Goal: Transaction & Acquisition: Purchase product/service

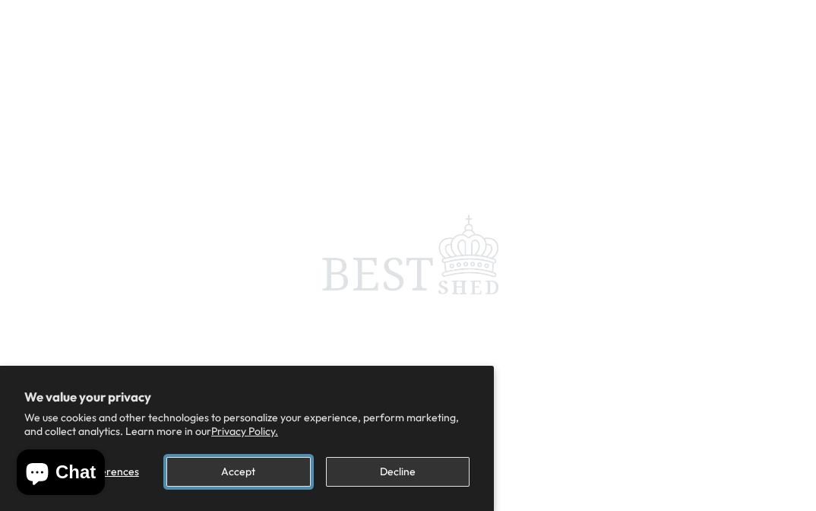
click at [273, 469] on button "Accept" at bounding box center [238, 472] width 144 height 30
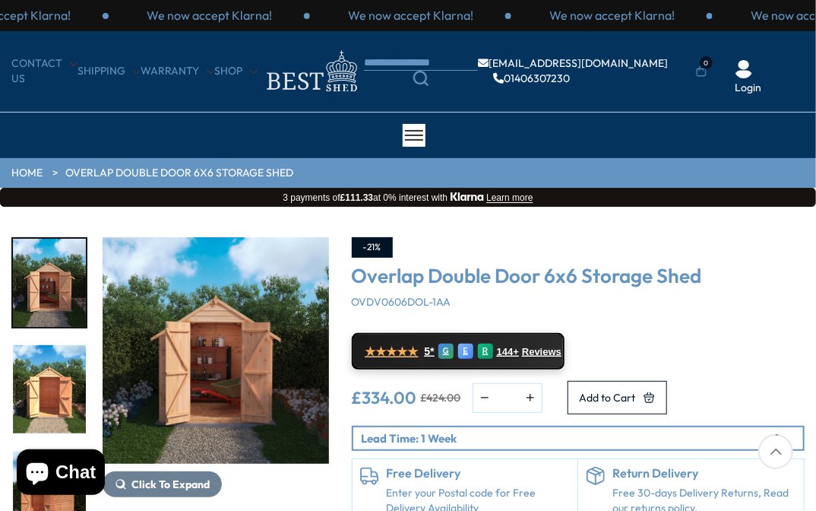
scroll to position [76, 0]
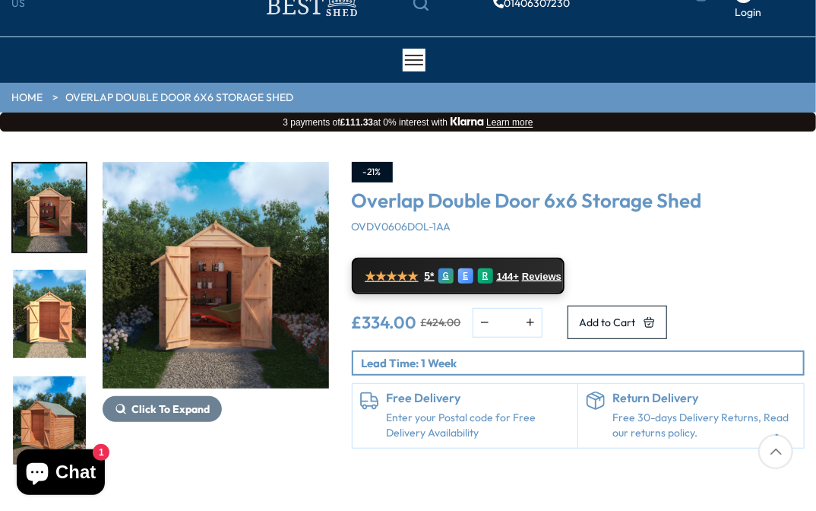
click at [209, 318] on img "1 / 10" at bounding box center [216, 275] width 226 height 226
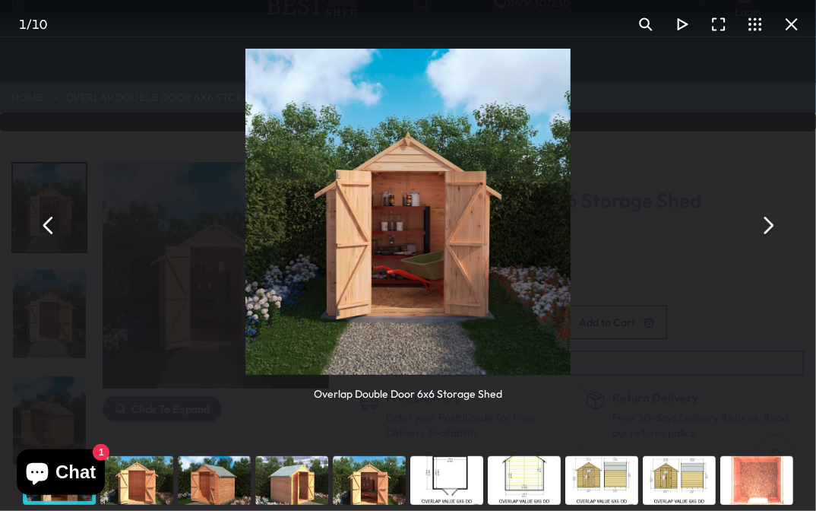
click at [774, 230] on button "You can close this modal content with the ESC key" at bounding box center [767, 225] width 36 height 36
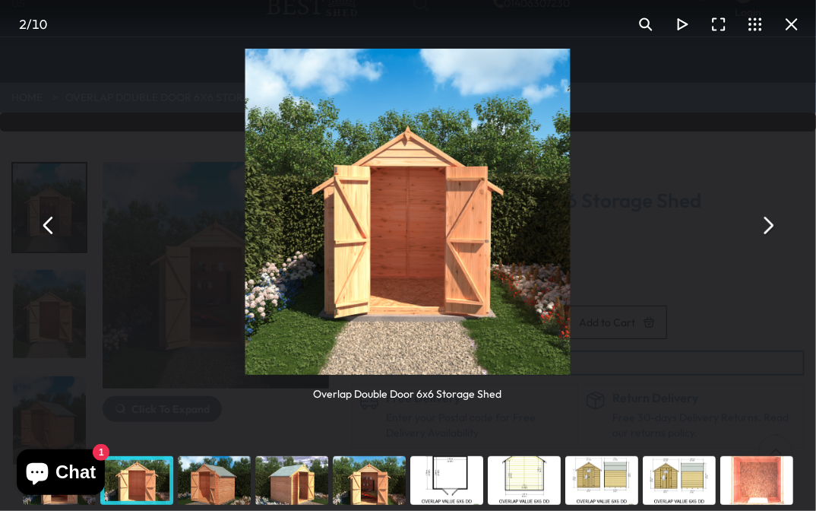
click at [774, 230] on button "You can close this modal content with the ESC key" at bounding box center [767, 225] width 36 height 36
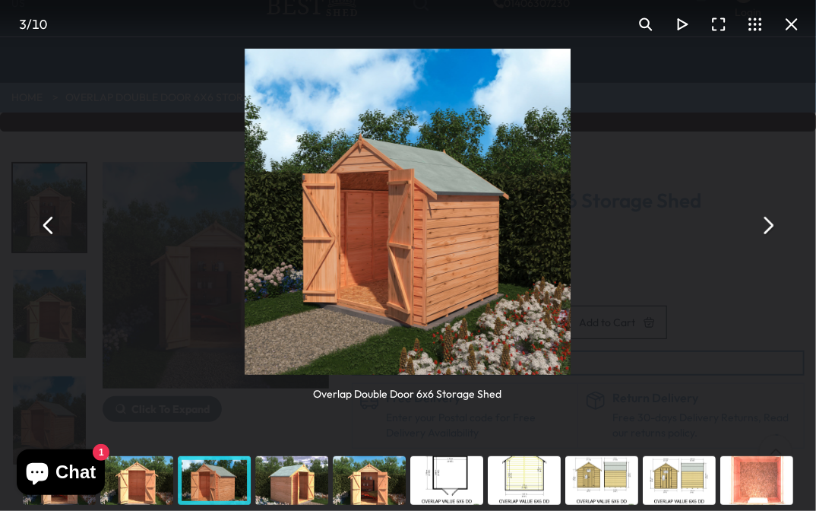
click at [774, 230] on button "You can close this modal content with the ESC key" at bounding box center [767, 225] width 36 height 36
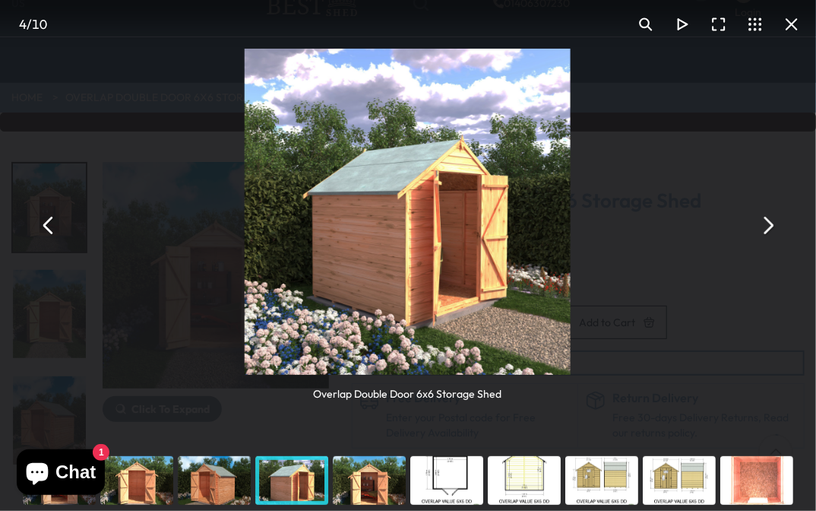
click at [793, 21] on button "You can close this modal content with the ESC key" at bounding box center [791, 24] width 36 height 36
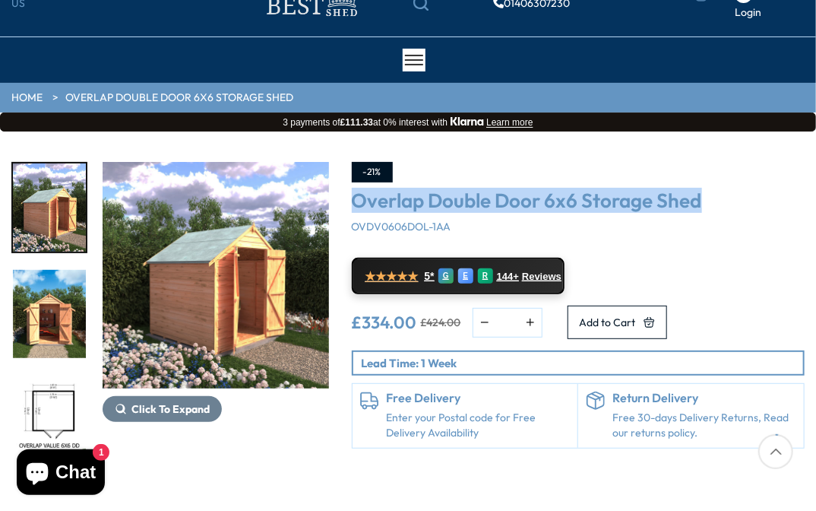
drag, startPoint x: 375, startPoint y: 196, endPoint x: 704, endPoint y: 206, distance: 329.1
click at [704, 206] on h3 "Overlap Double Door 6x6 Storage Shed" at bounding box center [579, 201] width 454 height 22
click at [771, 201] on h3 "Overlap Double Door 6x6 Storage Shed" at bounding box center [579, 201] width 454 height 22
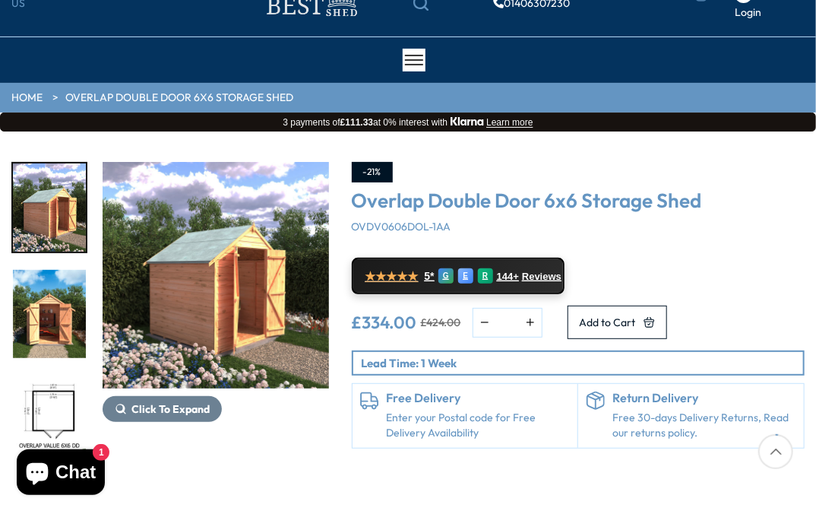
click at [765, 224] on div "Overlap Double Door 6x6 Storage Shed OVDV0606DOL-1AA" at bounding box center [579, 212] width 454 height 44
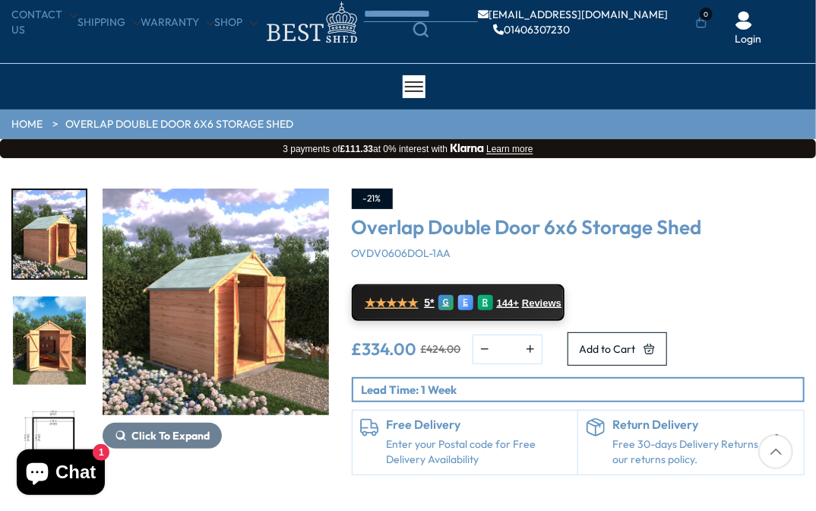
scroll to position [76, 0]
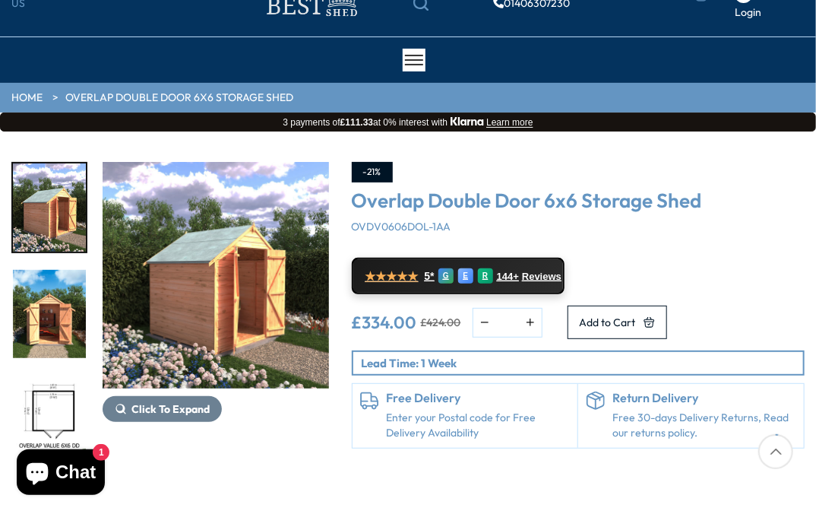
click at [736, 164] on div "-21%" at bounding box center [579, 172] width 454 height 21
